Goal: Navigation & Orientation: Find specific page/section

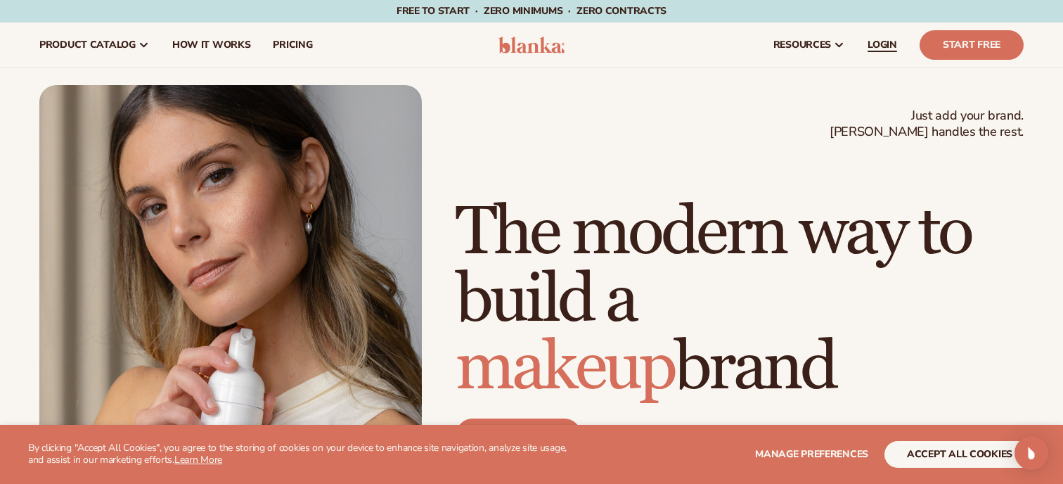
click at [887, 41] on span "LOGIN" at bounding box center [883, 44] width 30 height 11
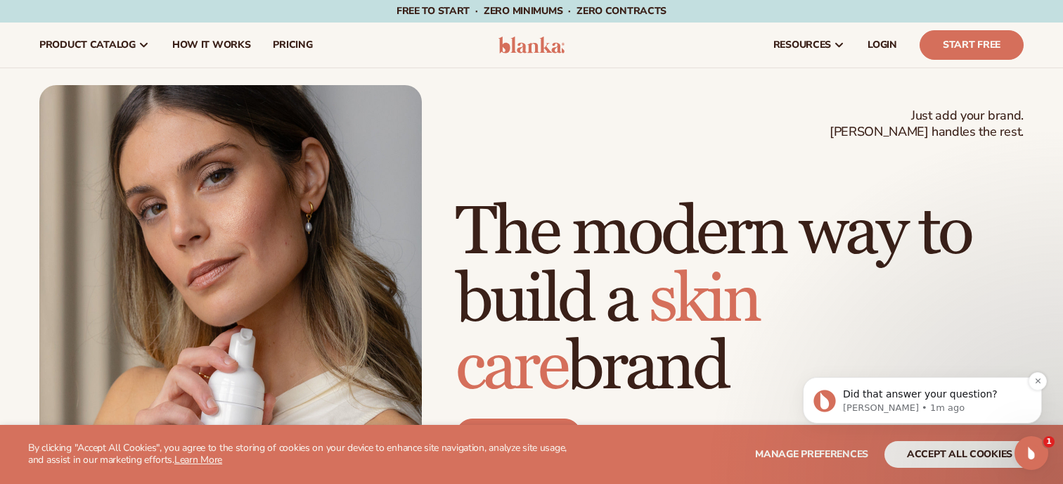
click at [902, 393] on p "Did that answer your question?" at bounding box center [933, 395] width 181 height 14
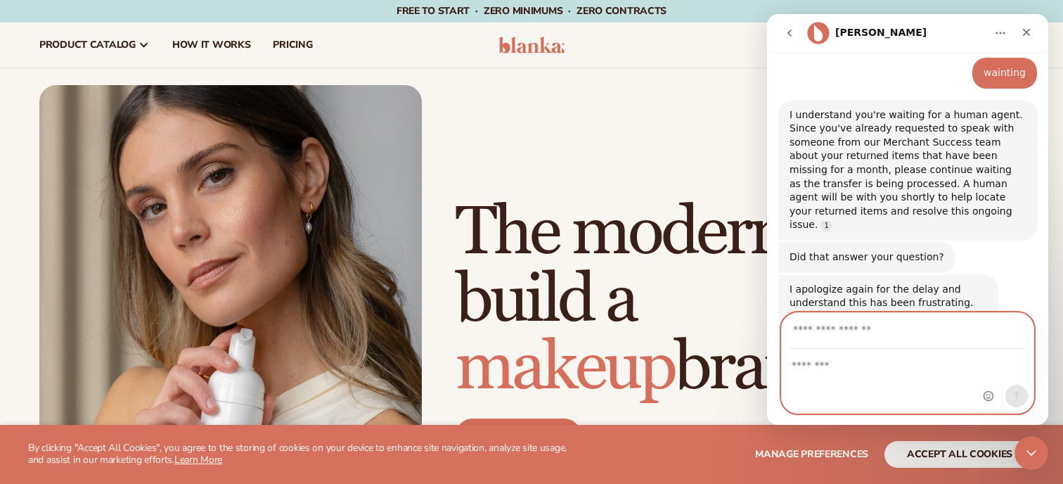
scroll to position [786, 0]
